Goal: Task Accomplishment & Management: Use online tool/utility

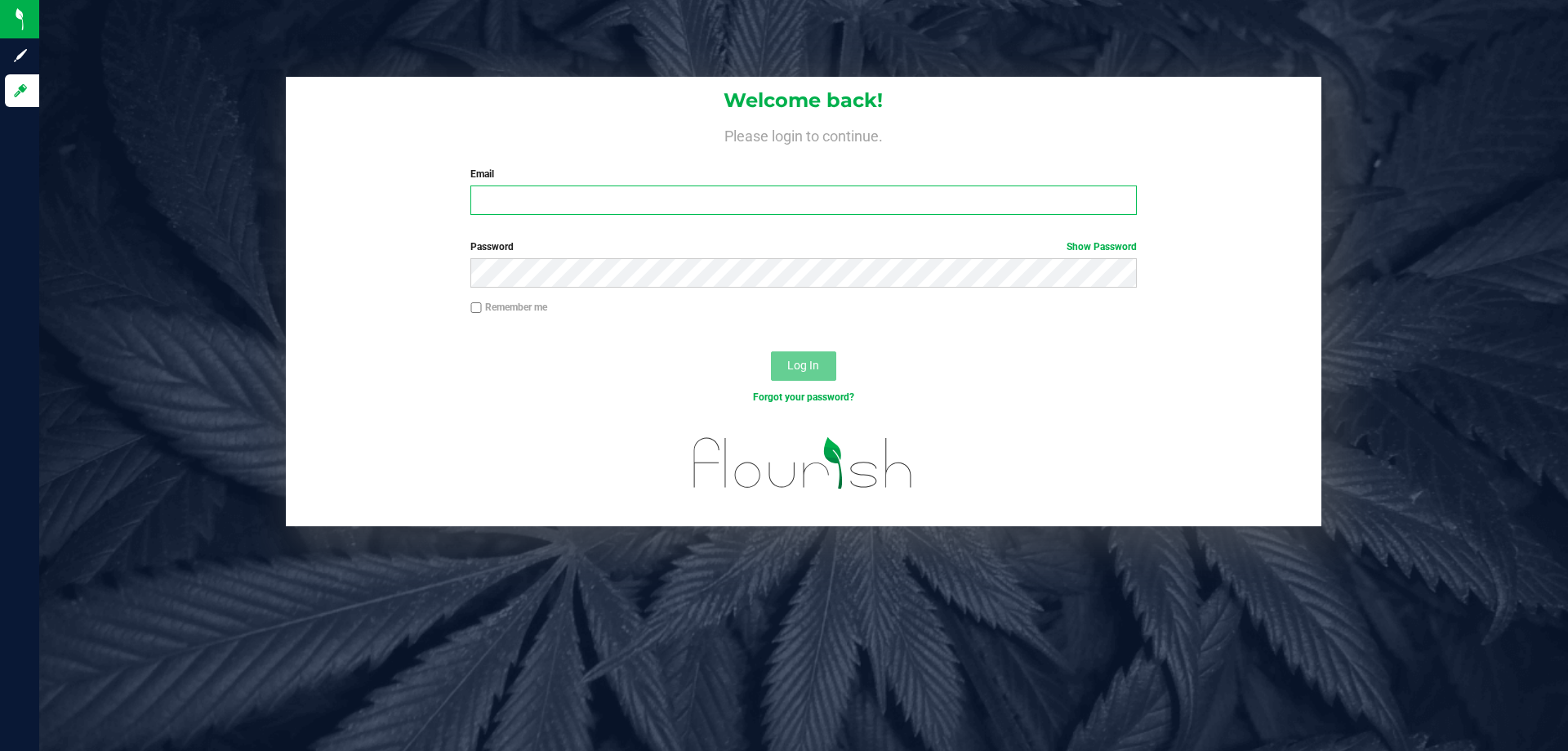
click at [719, 199] on input "Email" at bounding box center [803, 200] width 665 height 30
type input "[EMAIL_ADDRESS][DOMAIN_NAME]"
click at [770, 352] on button "Log In" at bounding box center [803, 366] width 65 height 30
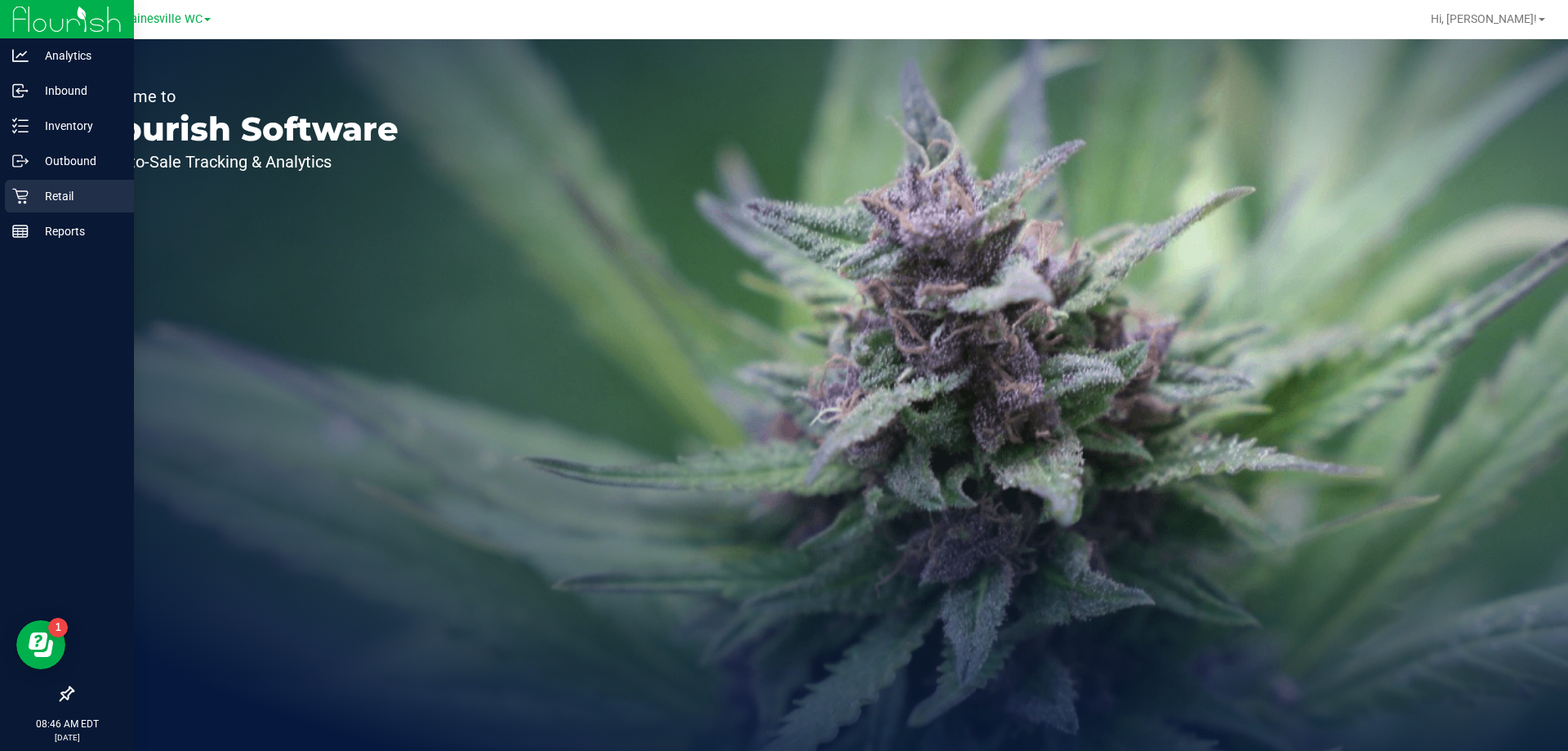
click at [55, 192] on p "Retail" at bounding box center [78, 196] width 98 height 20
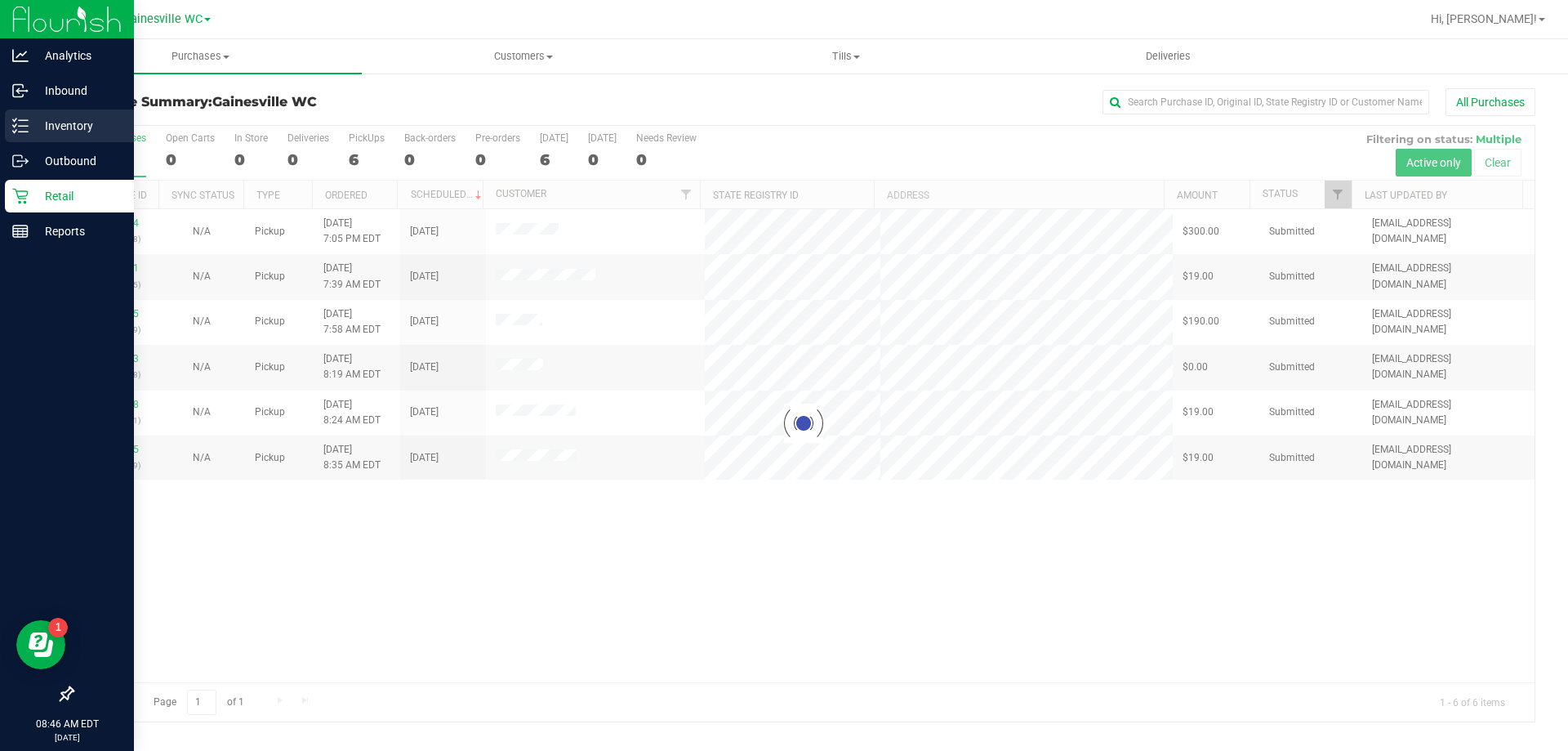
click at [70, 125] on p "Inventory" at bounding box center [78, 126] width 98 height 20
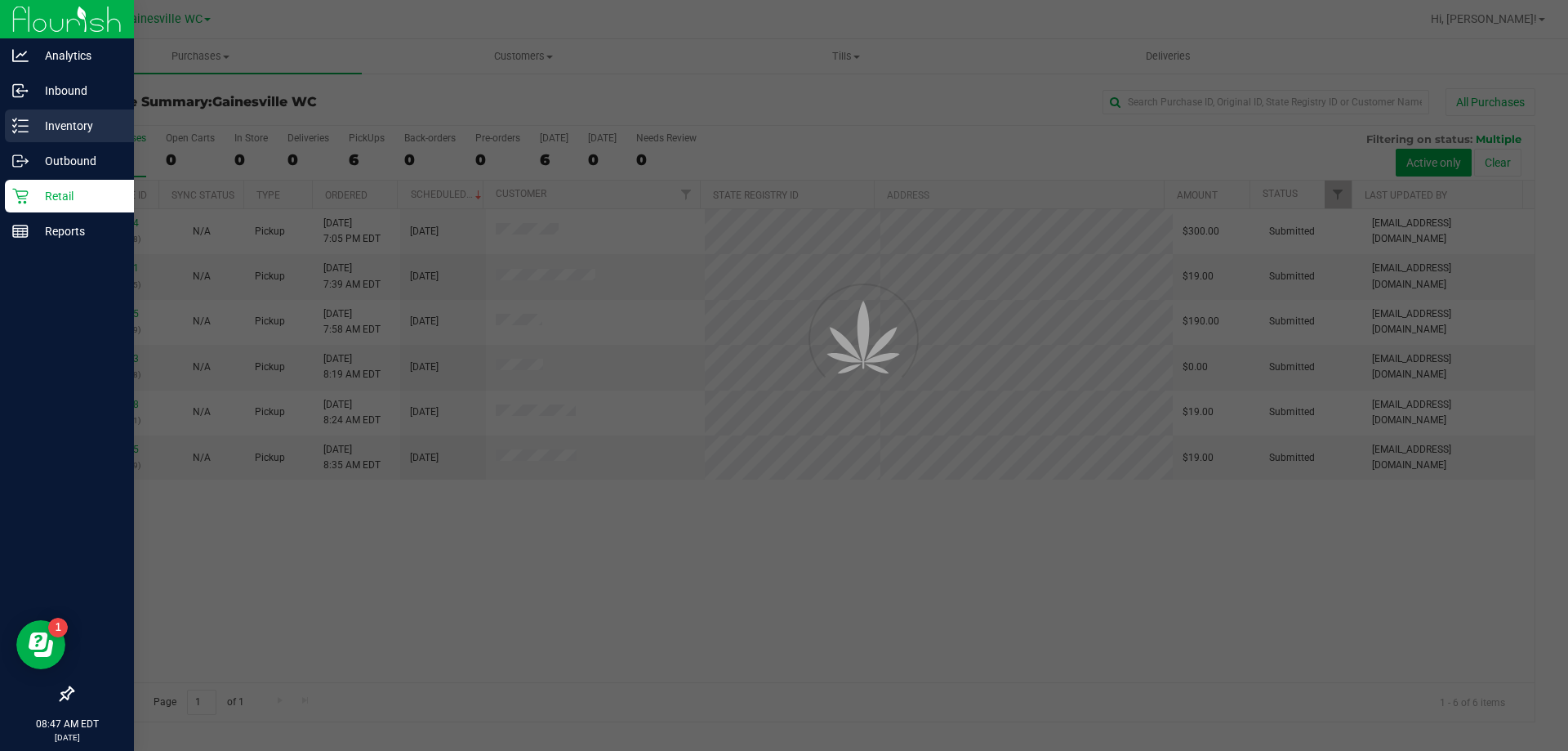
click at [70, 125] on p "Inventory" at bounding box center [78, 126] width 98 height 20
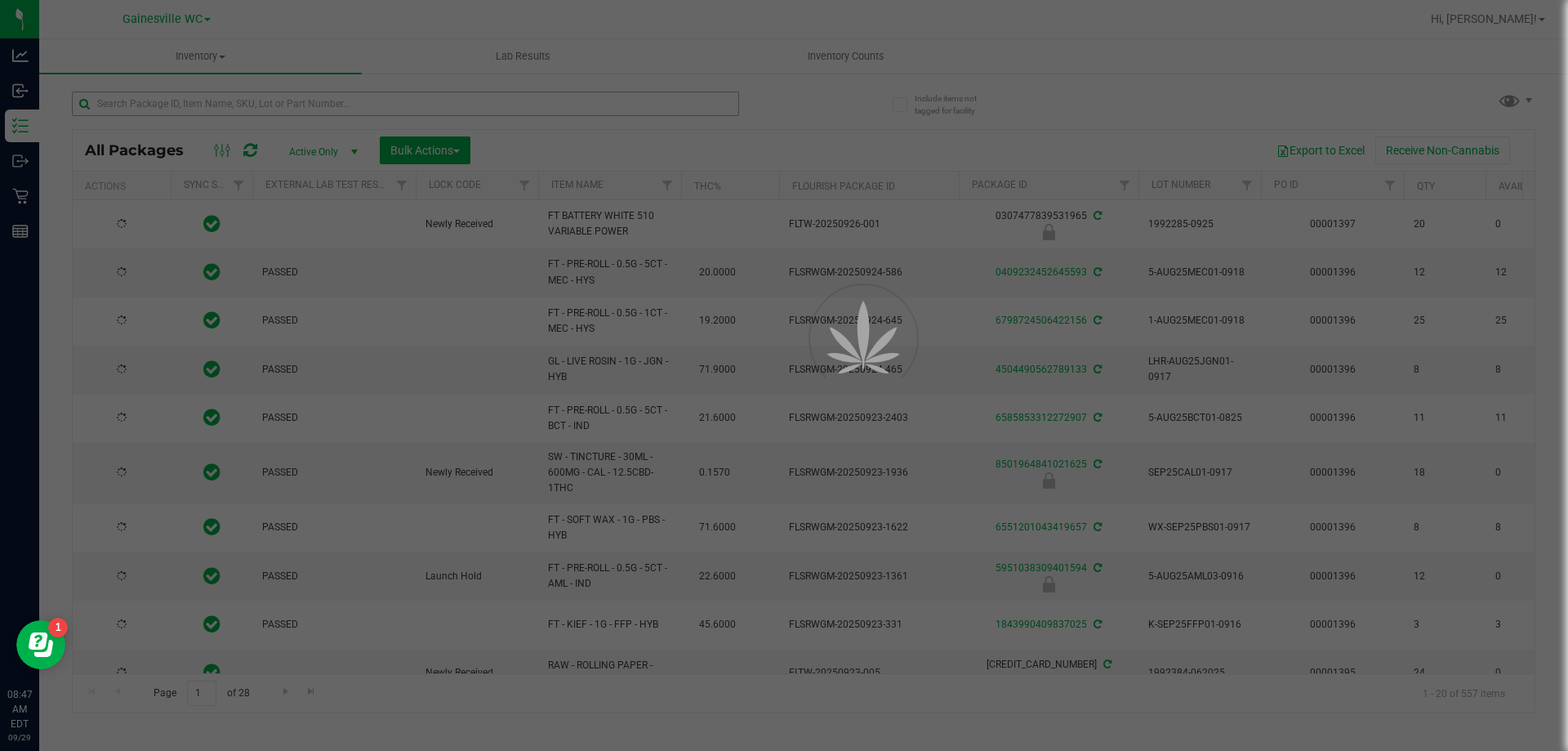
click at [332, 103] on div at bounding box center [784, 376] width 1568 height 751
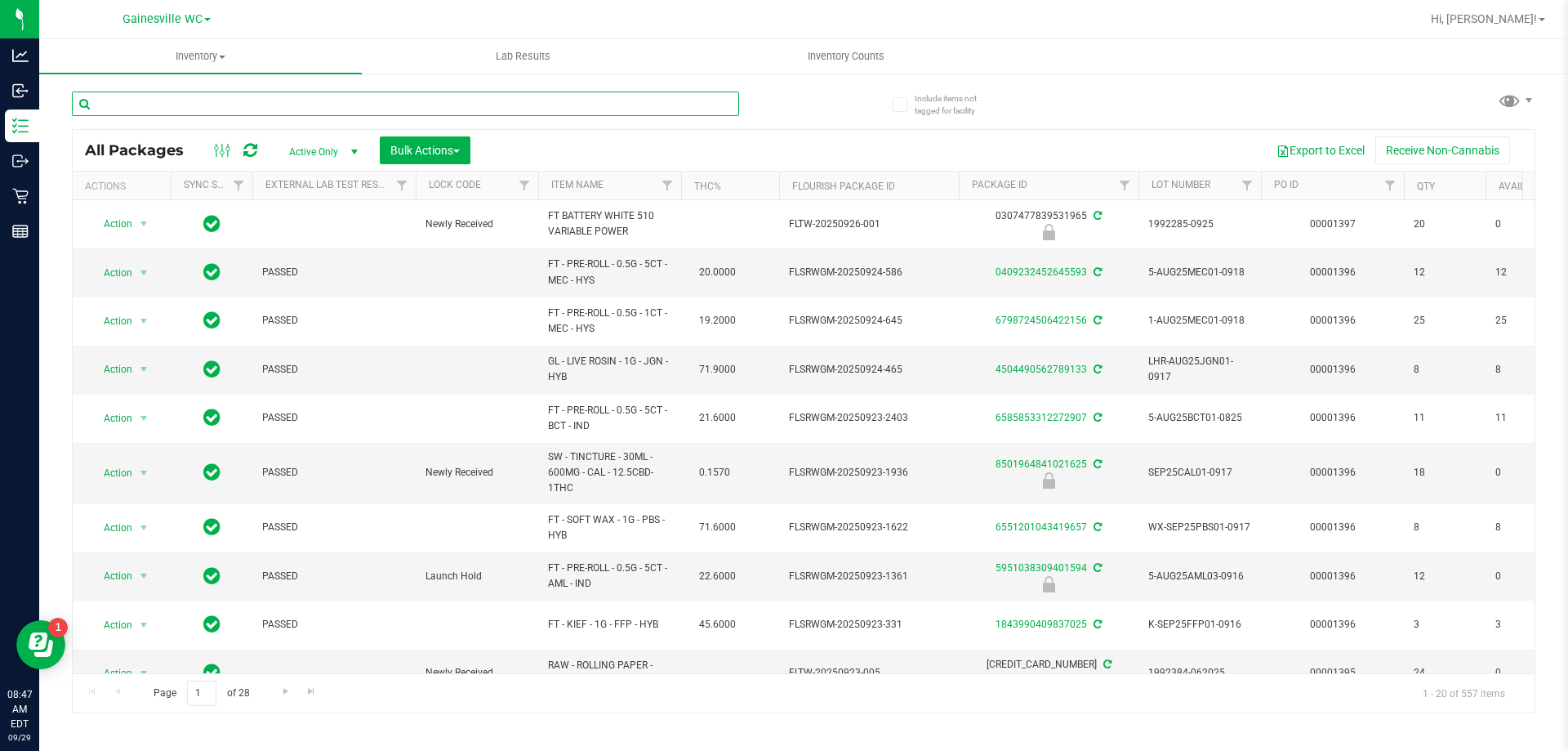
click at [332, 103] on input "text" at bounding box center [405, 104] width 667 height 25
type input "1335053508670696"
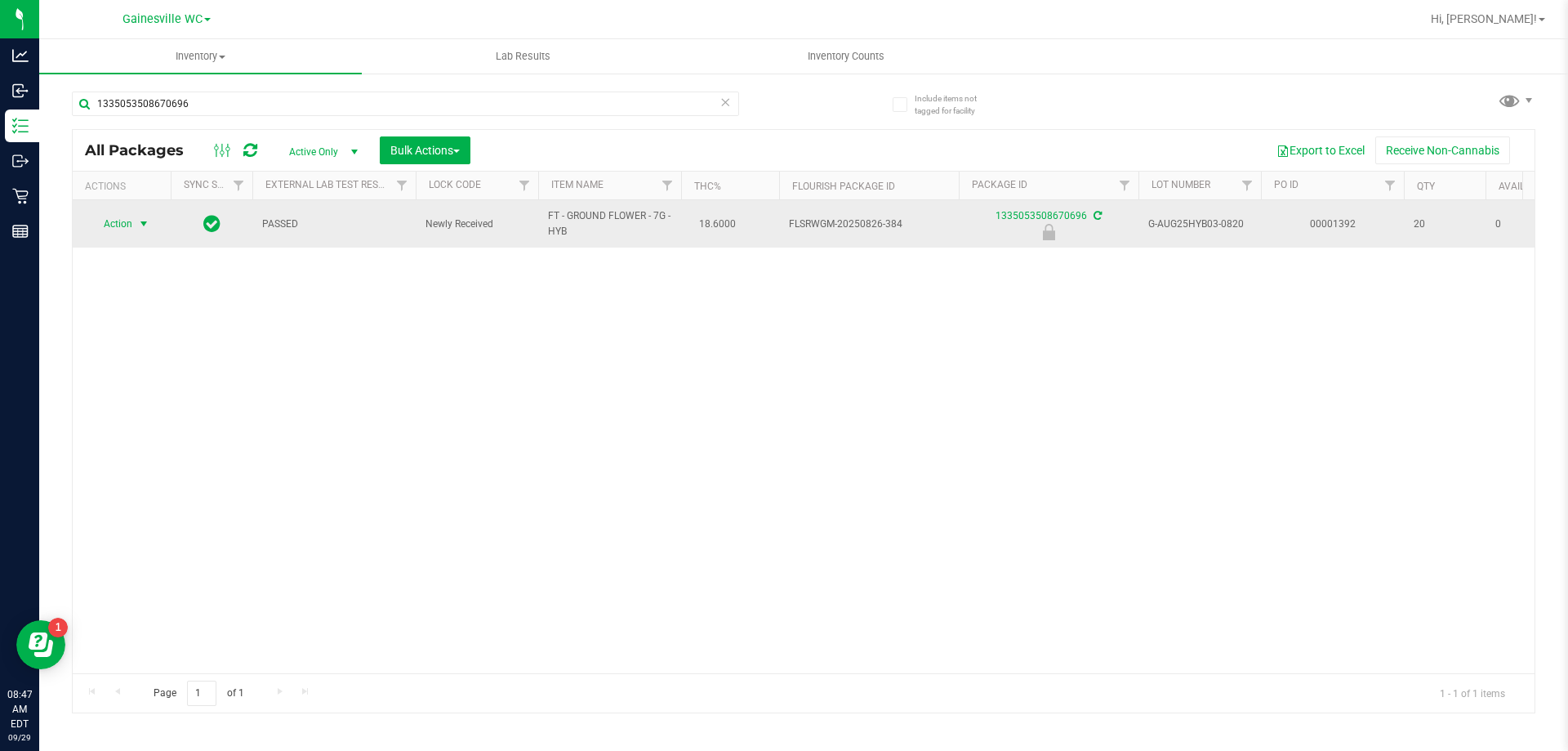
click at [136, 227] on span "select" at bounding box center [144, 224] width 21 height 23
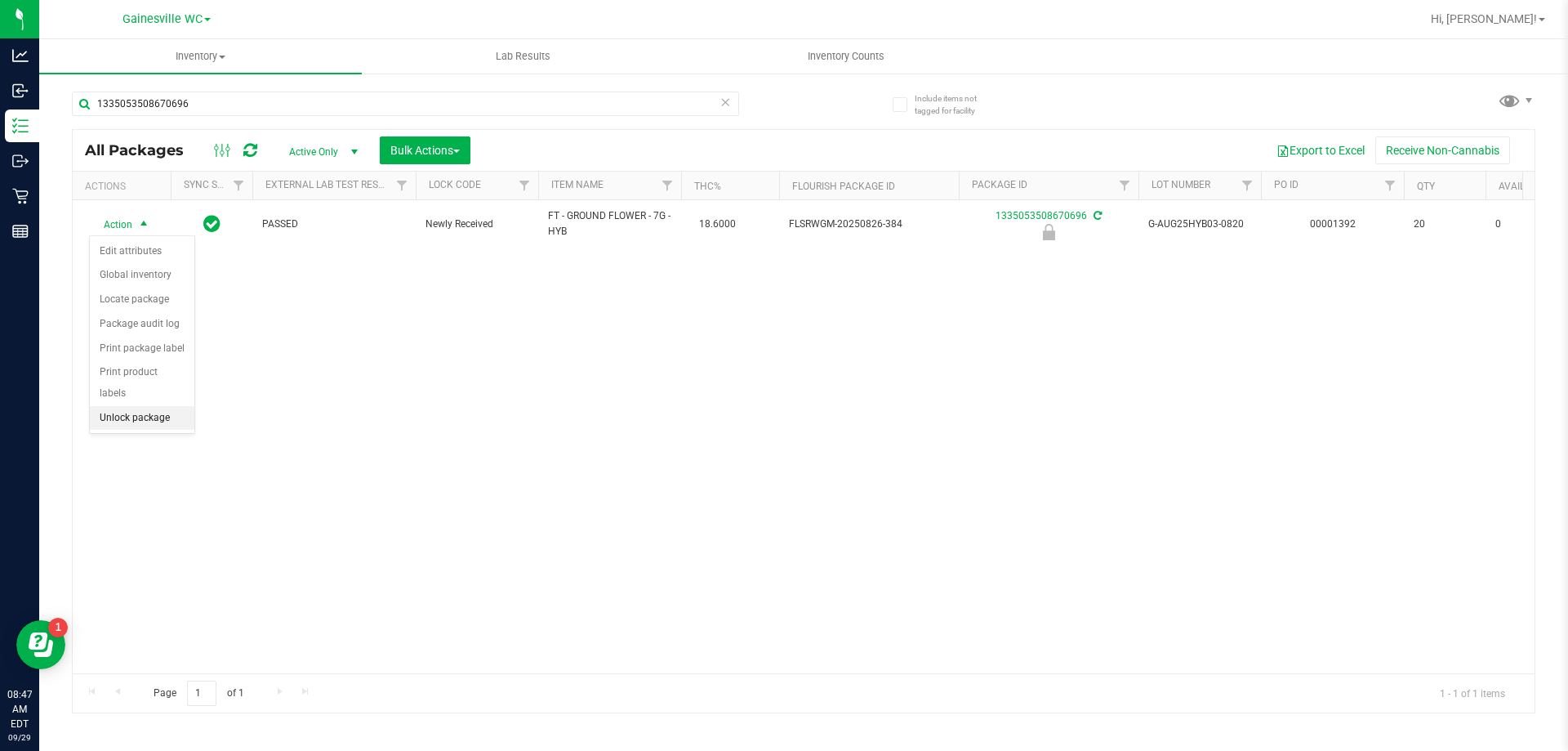
click at [132, 406] on li "Unlock package" at bounding box center [142, 419] width 104 height 25
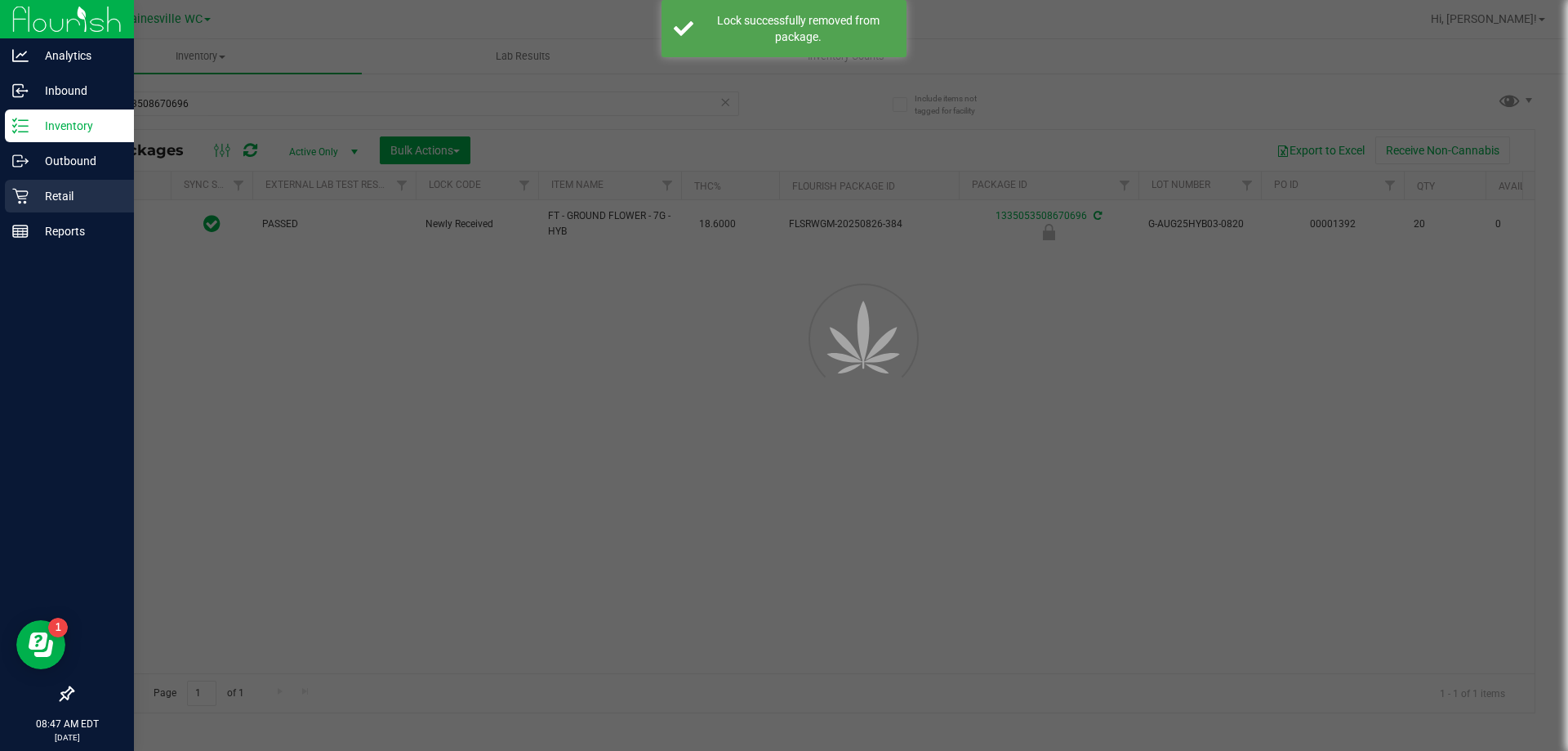
click at [61, 190] on p "Retail" at bounding box center [78, 196] width 98 height 20
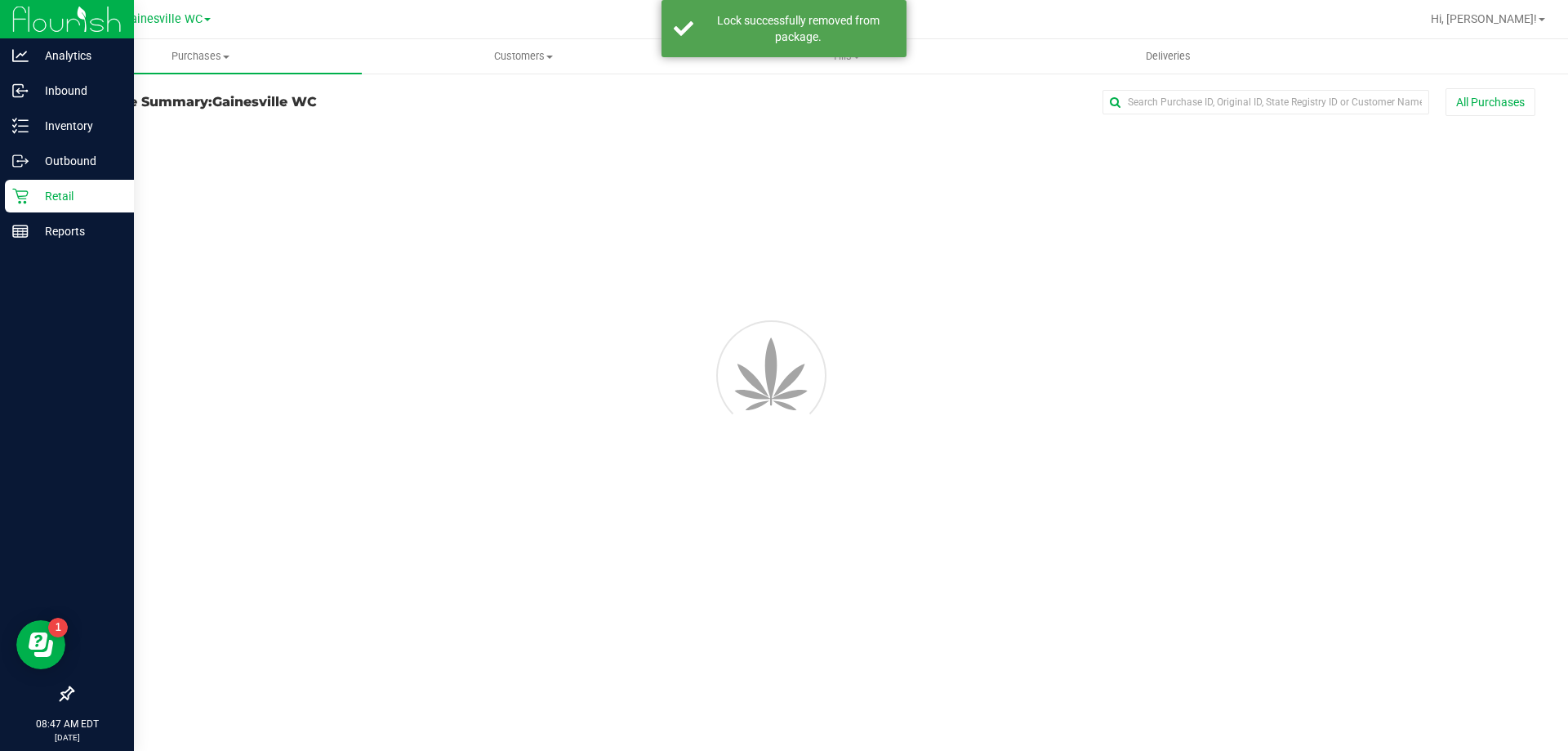
click at [60, 190] on p "Retail" at bounding box center [78, 196] width 98 height 20
